Goal: Task Accomplishment & Management: Complete application form

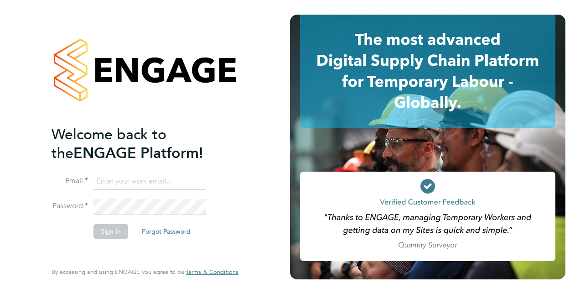
type input "beverley.young@justice.gov.uk"
click at [109, 231] on button "Sign In" at bounding box center [110, 231] width 35 height 15
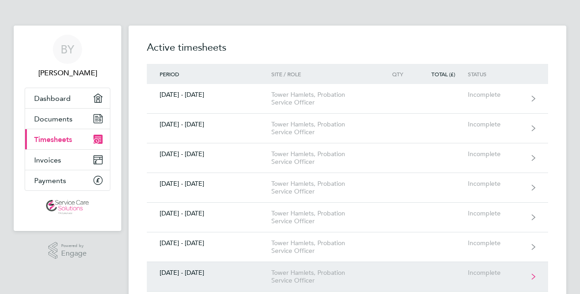
click at [532, 275] on icon at bounding box center [534, 276] width 4 height 6
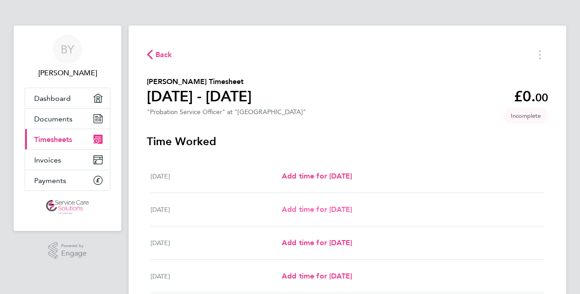
click at [329, 206] on span "Add time for [DATE]" at bounding box center [317, 209] width 70 height 9
select select "30"
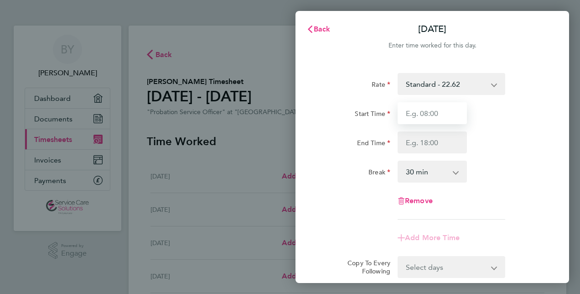
click at [407, 111] on input "Start Time" at bounding box center [432, 113] width 69 height 22
type input "08:30"
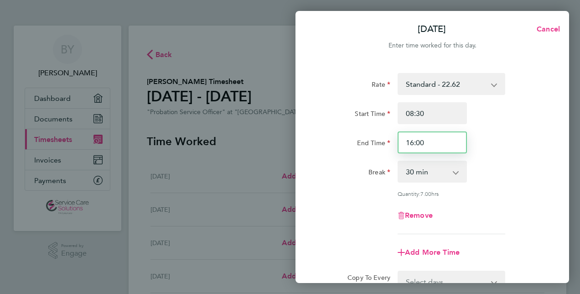
click at [405, 140] on input "16:00" at bounding box center [432, 142] width 69 height 22
click at [424, 142] on input "16:00" at bounding box center [432, 142] width 69 height 22
type input "16:45"
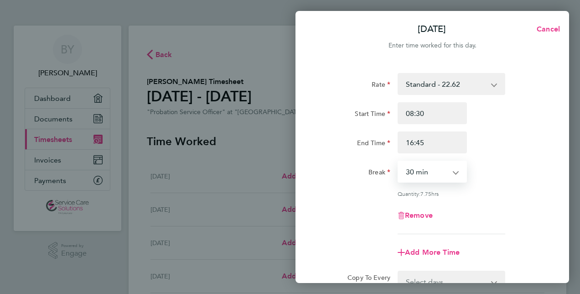
click at [405, 167] on select "0 min 15 min 30 min 45 min 60 min 75 min 90 min" at bounding box center [427, 171] width 57 height 20
select select "60"
click at [399, 161] on select "0 min 15 min 30 min 45 min 60 min 75 min 90 min" at bounding box center [427, 171] width 57 height 20
click at [473, 169] on div "Break 0 min 15 min 30 min 45 min 60 min 75 min 90 min" at bounding box center [432, 172] width 230 height 22
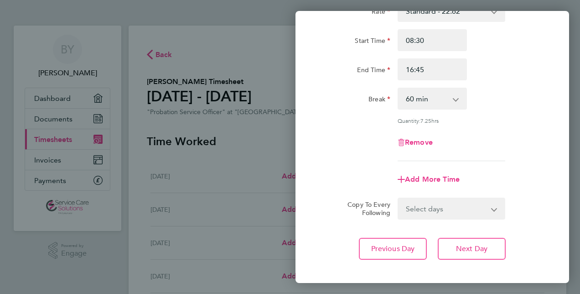
scroll to position [91, 0]
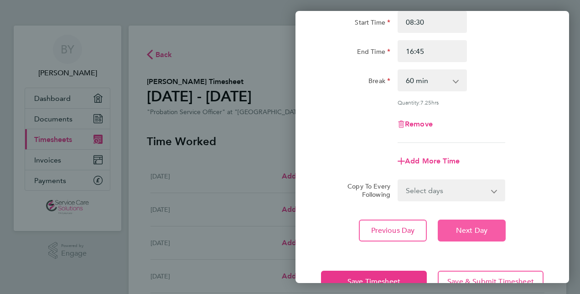
click at [456, 226] on span "Next Day" at bounding box center [471, 230] width 31 height 9
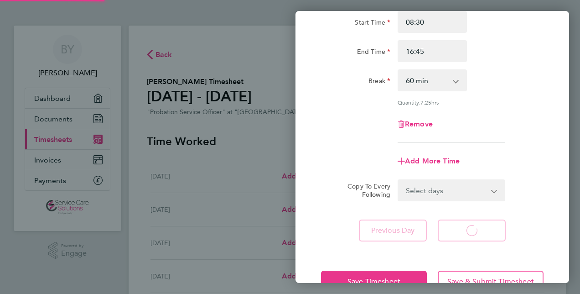
select select "30"
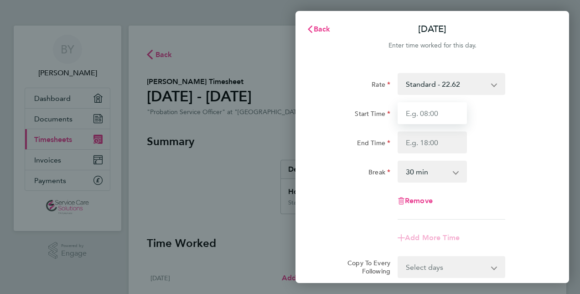
click at [405, 112] on input "Start Time" at bounding box center [432, 113] width 69 height 22
click at [441, 113] on input "Start Time" at bounding box center [432, 113] width 69 height 22
type input "09:00"
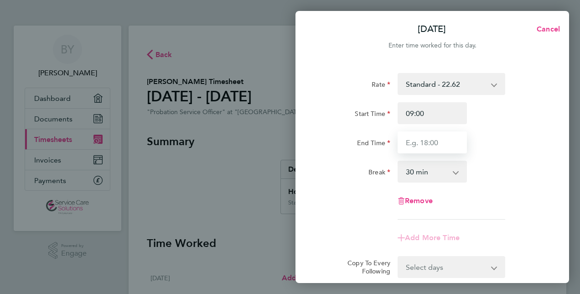
click at [404, 142] on input "End Time" at bounding box center [432, 142] width 69 height 22
type input "16:15"
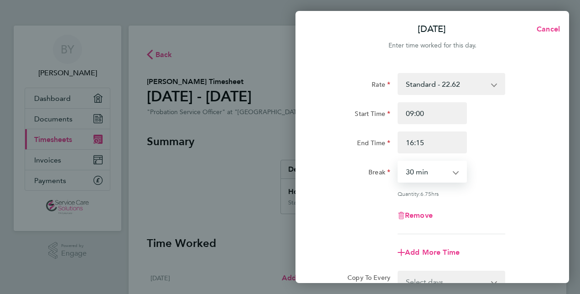
click at [403, 169] on select "0 min 15 min 30 min 45 min 60 min 75 min 90 min" at bounding box center [427, 171] width 57 height 20
select select "60"
click at [399, 161] on select "0 min 15 min 30 min 45 min 60 min 75 min 90 min" at bounding box center [427, 171] width 57 height 20
click at [466, 164] on div "0 min 15 min 30 min 45 min 60 min 75 min 90 min" at bounding box center [432, 172] width 69 height 22
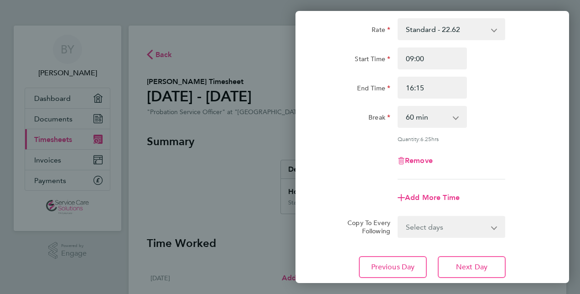
scroll to position [73, 0]
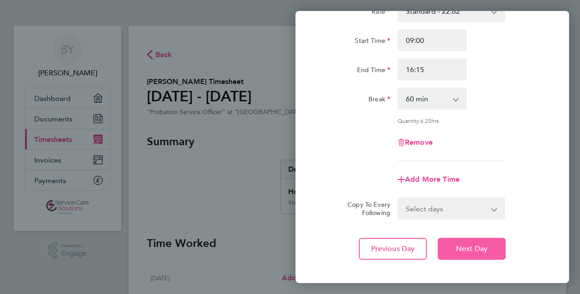
click at [458, 244] on span "Next Day" at bounding box center [471, 248] width 31 height 9
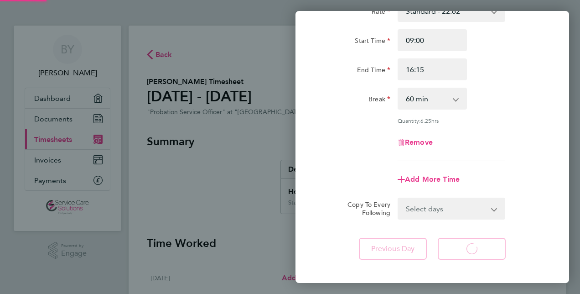
select select "30"
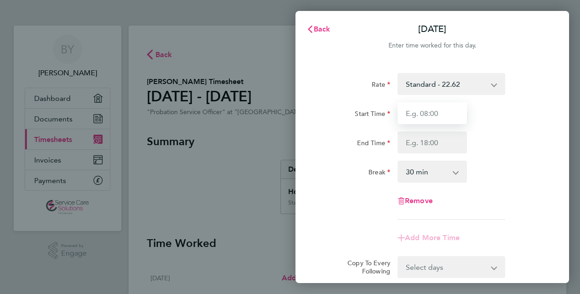
click at [438, 113] on input "Start Time" at bounding box center [432, 113] width 69 height 22
type input "08:45"
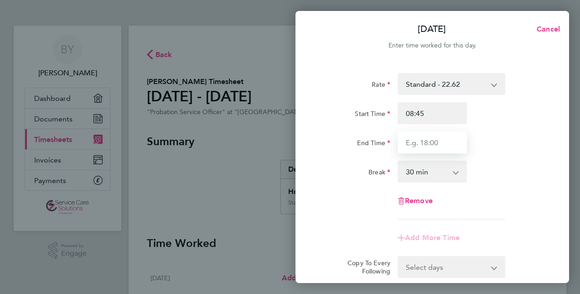
click at [407, 145] on input "End Time" at bounding box center [432, 142] width 69 height 22
type input "16:30"
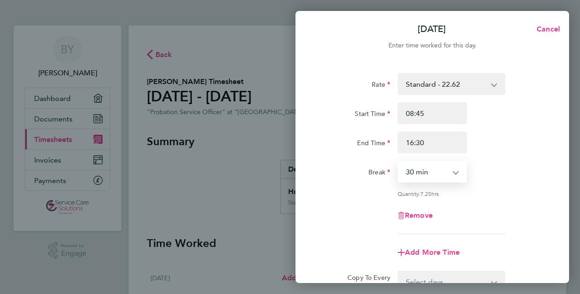
click at [404, 163] on select "0 min 15 min 30 min 45 min 60 min 75 min 90 min" at bounding box center [427, 171] width 57 height 20
select select "60"
click at [399, 161] on select "0 min 15 min 30 min 45 min 60 min 75 min 90 min" at bounding box center [427, 171] width 57 height 20
click at [479, 164] on div "Break 0 min 15 min 30 min 45 min 60 min 75 min 90 min" at bounding box center [432, 172] width 230 height 22
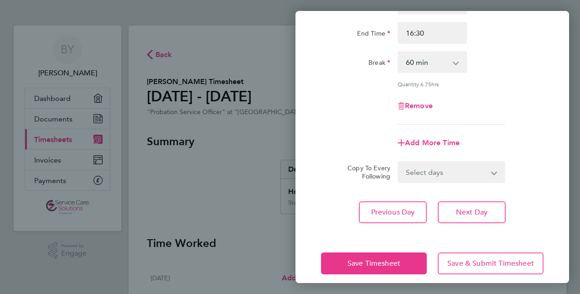
scroll to position [118, 0]
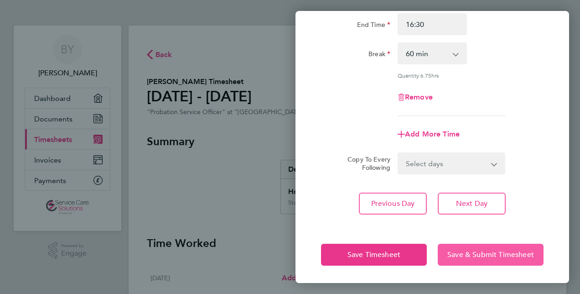
click at [466, 252] on span "Save & Submit Timesheet" at bounding box center [490, 254] width 87 height 9
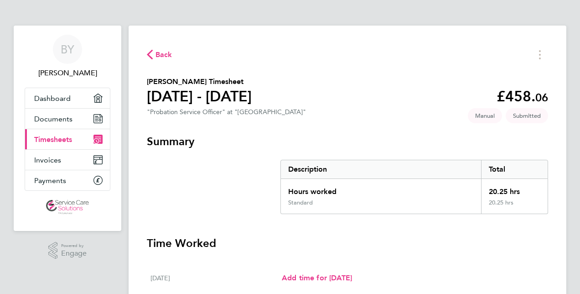
click at [150, 49] on button "Back" at bounding box center [160, 54] width 26 height 11
